Goal: Use online tool/utility: Utilize a website feature to perform a specific function

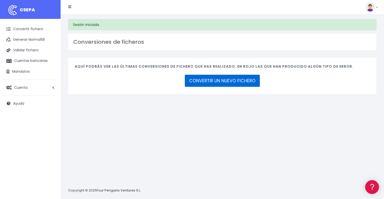
click at [225, 80] on link "CONVERTIR UN NUEVO FICHERO" at bounding box center [222, 81] width 75 height 12
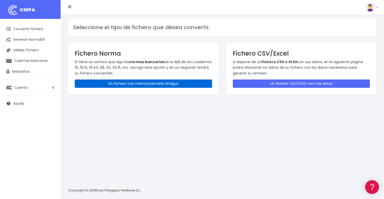
click at [135, 83] on link "Un fichero con norma bancaria antiguo" at bounding box center [143, 84] width 137 height 8
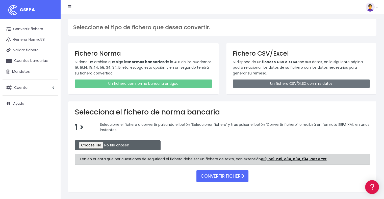
click at [93, 144] on input "file" at bounding box center [118, 146] width 86 height 10
type input "C:\fakepath\184 EFECTOS.ASC"
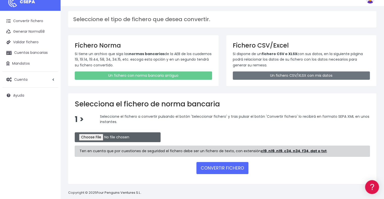
scroll to position [14, 0]
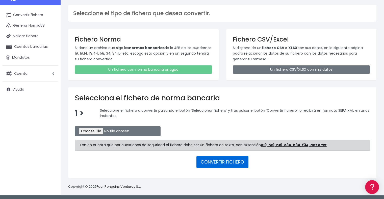
click at [221, 160] on button "CONVERTIR FICHERO" at bounding box center [222, 162] width 52 height 12
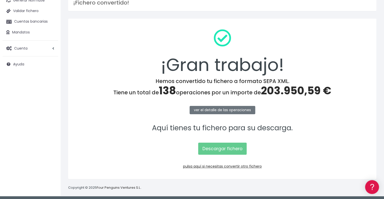
scroll to position [41, 0]
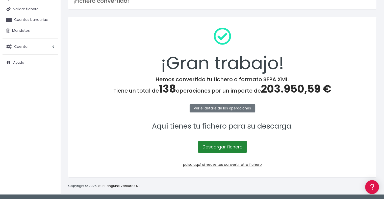
click at [226, 147] on link "Descargar fichero" at bounding box center [222, 147] width 48 height 12
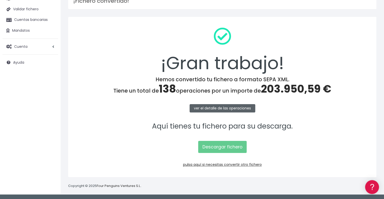
click at [229, 110] on link "ver el detalle de las operaciones" at bounding box center [222, 108] width 66 height 8
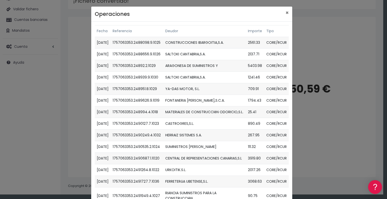
click at [239, 65] on td "ARAGONESA DE SUMINISTROS Y" at bounding box center [204, 66] width 83 height 12
click at [286, 12] on span "×" at bounding box center [287, 12] width 3 height 7
